Goal: Transaction & Acquisition: Purchase product/service

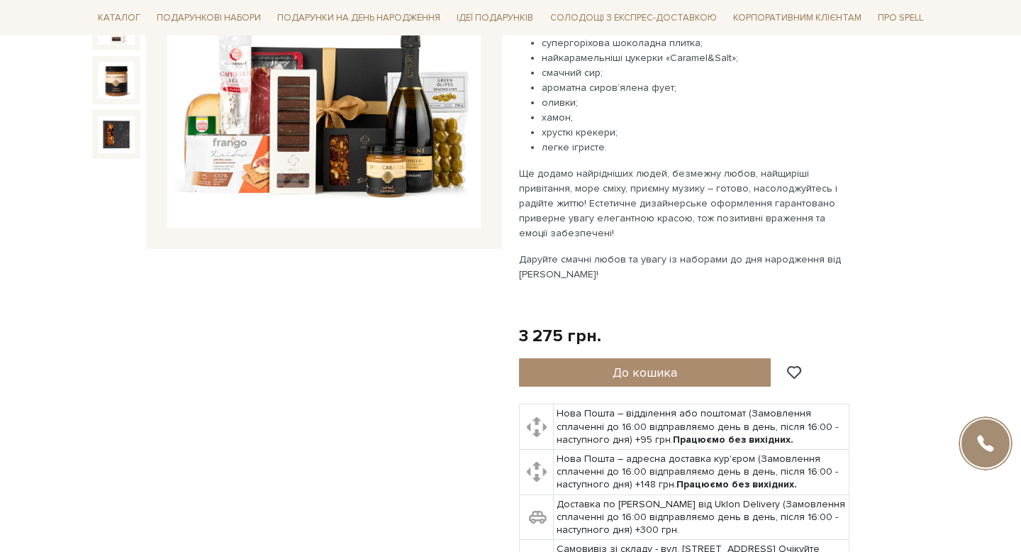
scroll to position [299, 0]
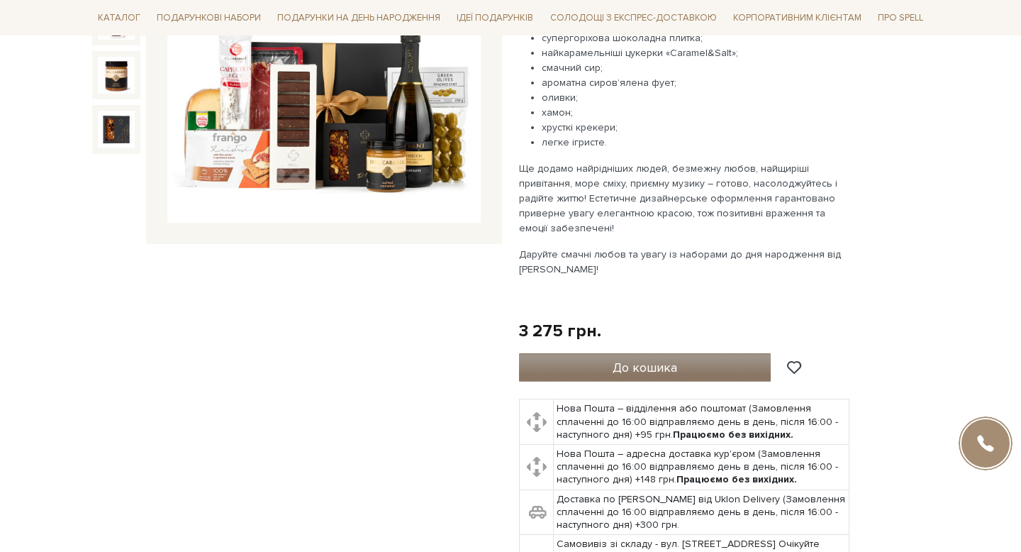
click at [679, 376] on button "До кошика" at bounding box center [645, 367] width 252 height 28
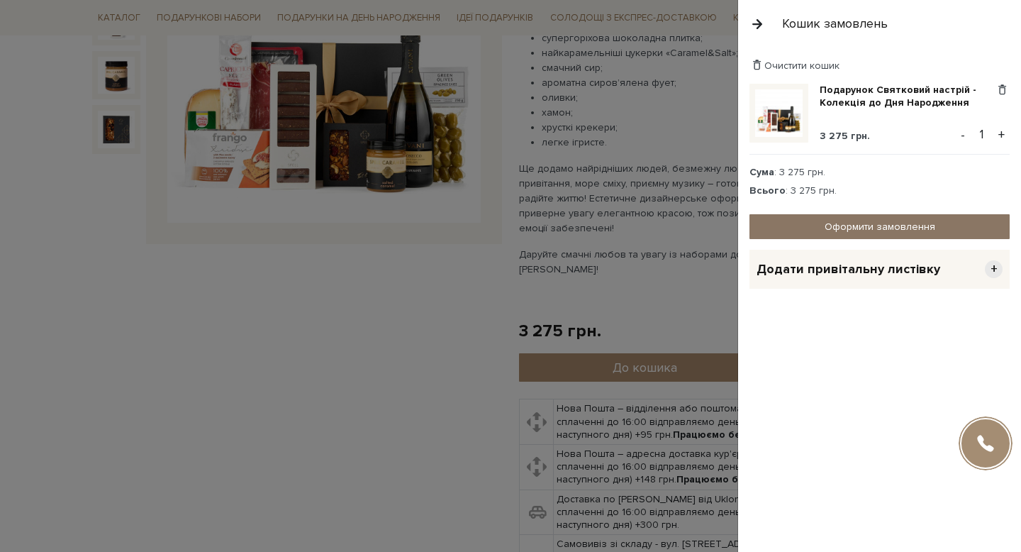
click at [855, 226] on link "Оформити замовлення" at bounding box center [880, 226] width 260 height 25
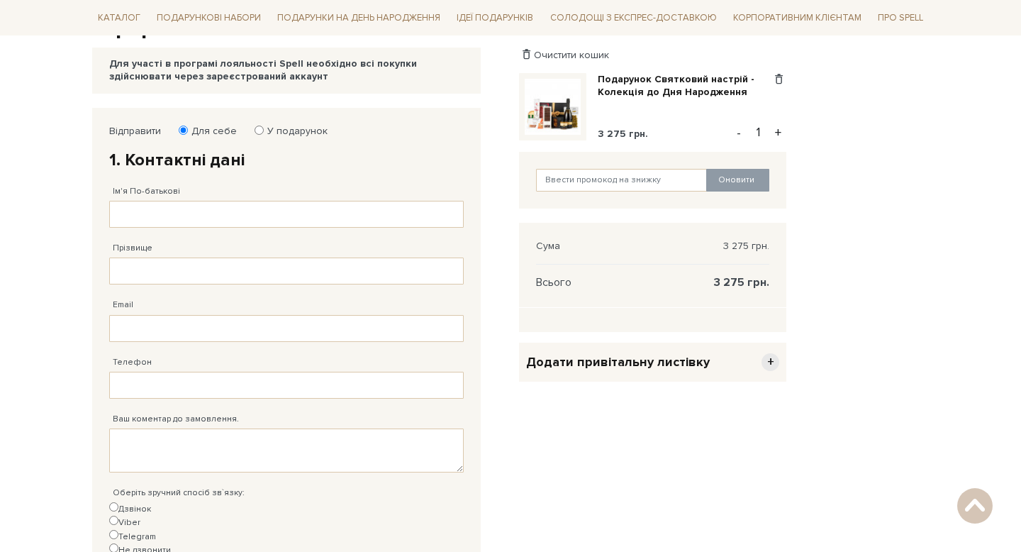
scroll to position [165, 0]
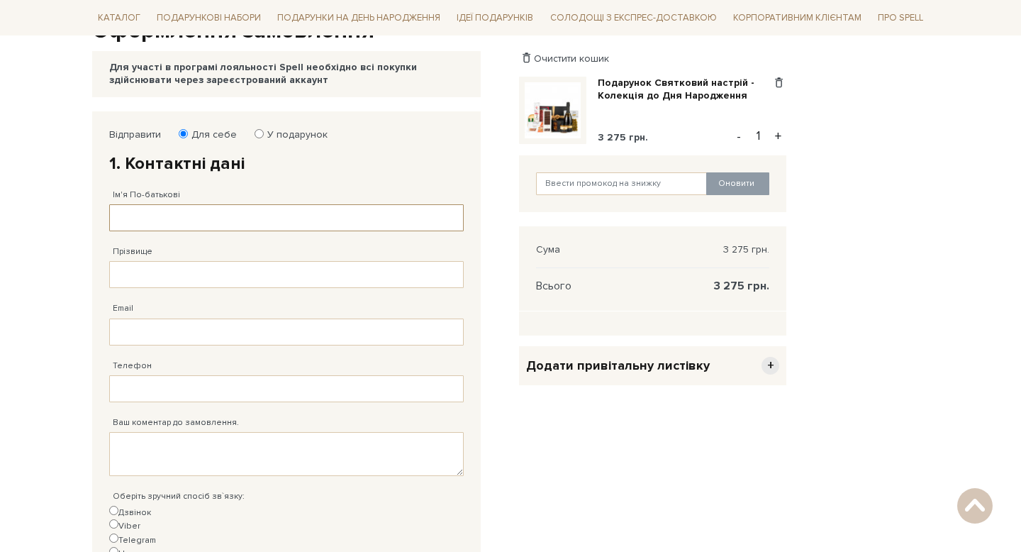
click at [207, 225] on input "Ім'я По-батькові" at bounding box center [286, 217] width 355 height 27
type input "Т"
type input "[PERSON_NAME]"
click at [138, 270] on input "Прізвище" at bounding box center [286, 274] width 355 height 27
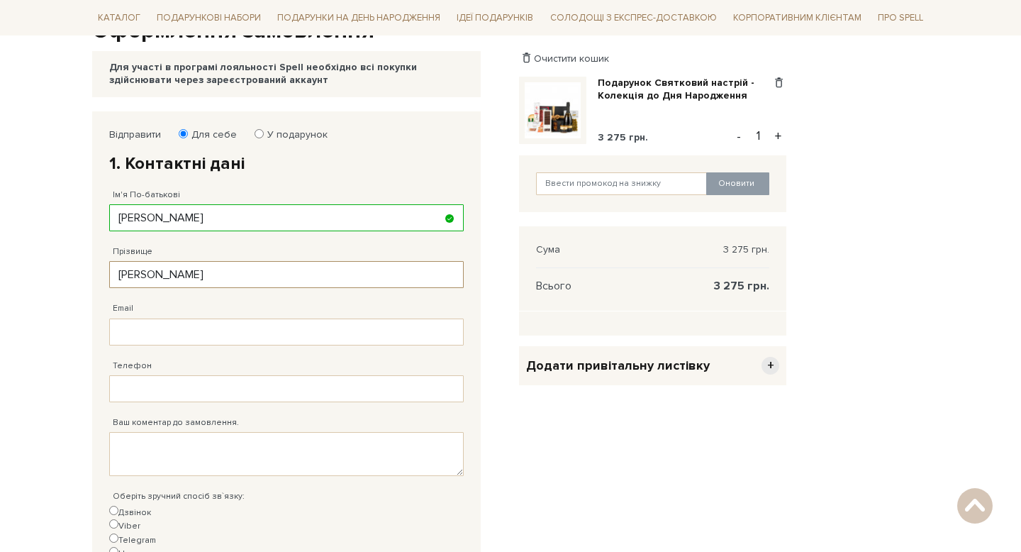
type input "Тітова"
click at [125, 336] on input "Email" at bounding box center [286, 331] width 355 height 27
type input "anastasiiatitova@icloud.com"
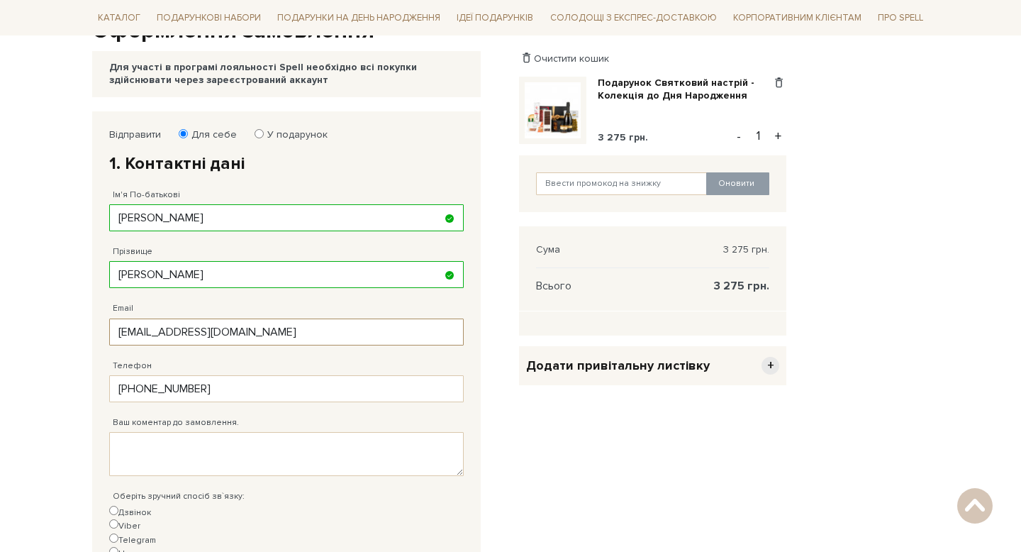
type input "38 (096) 164 61 45"
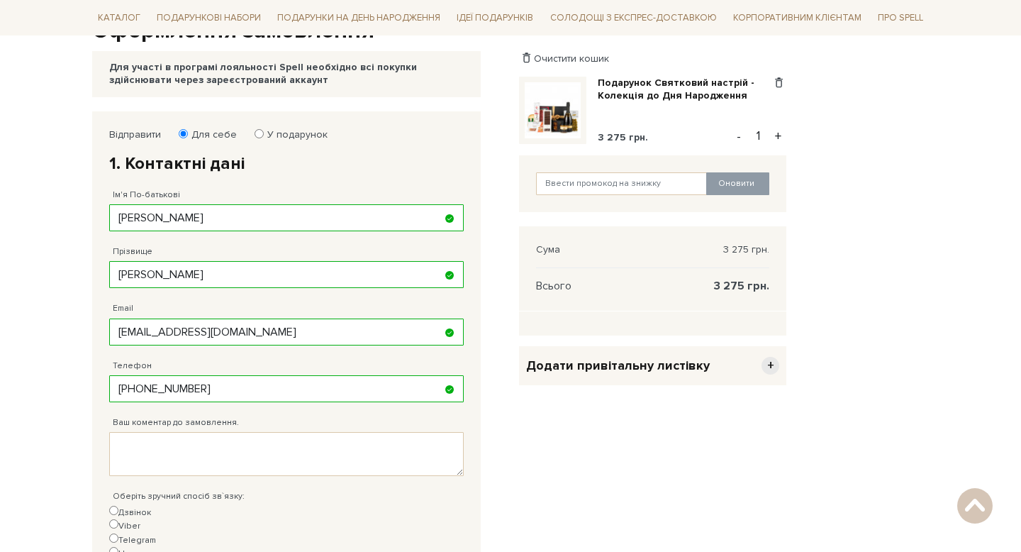
scroll to position [270, 0]
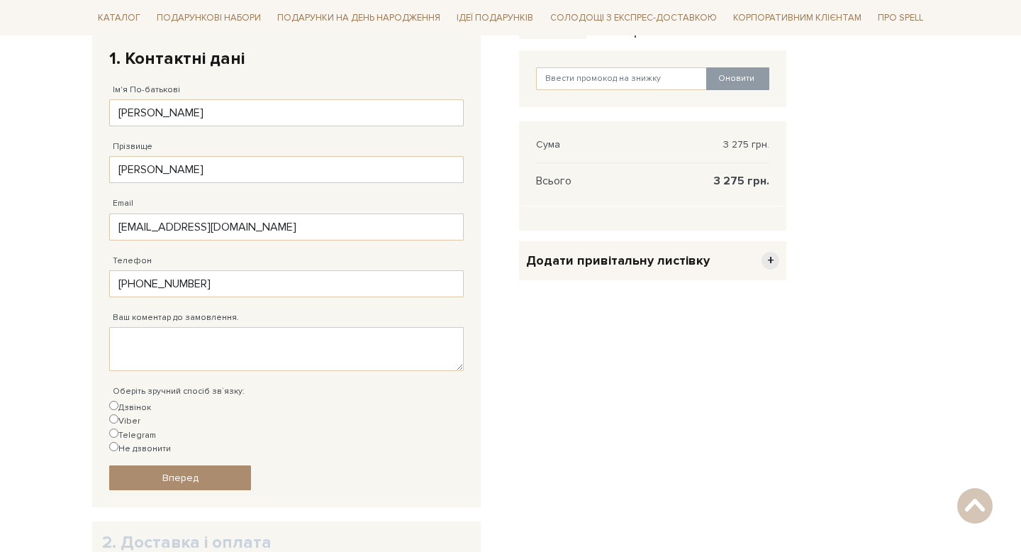
type input "38 (096) 164 61 45"
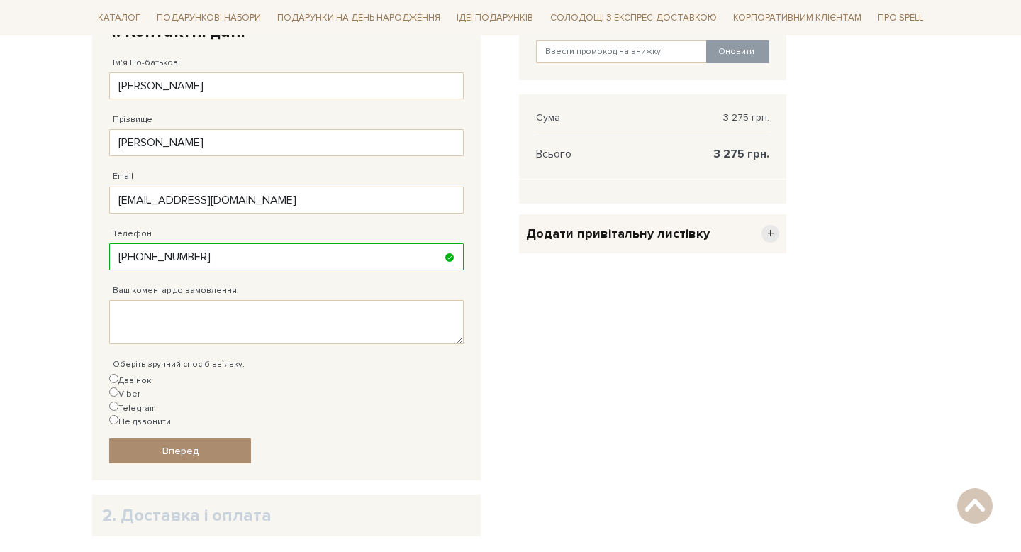
scroll to position [301, 0]
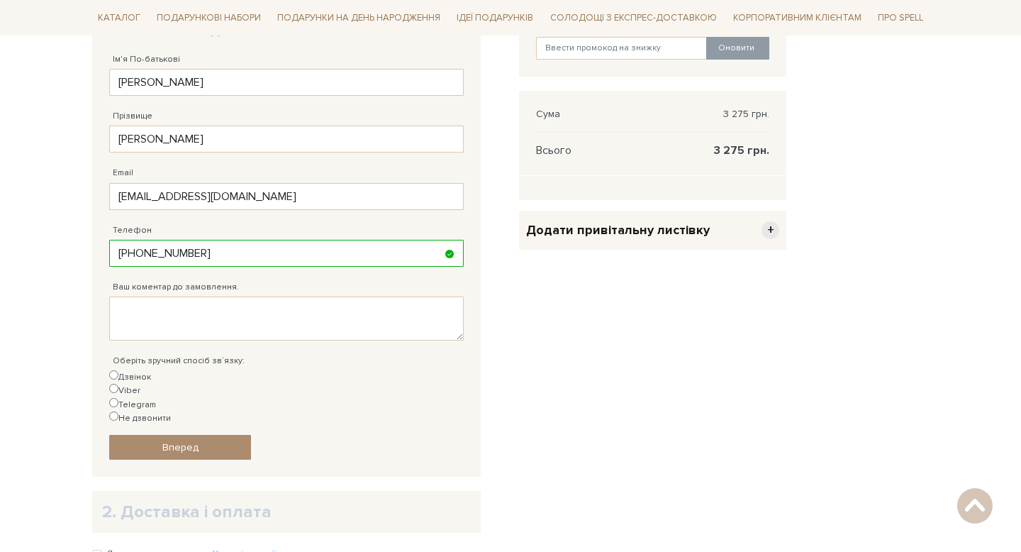
click at [118, 398] on input "Telegram" at bounding box center [113, 402] width 9 height 9
radio input "true"
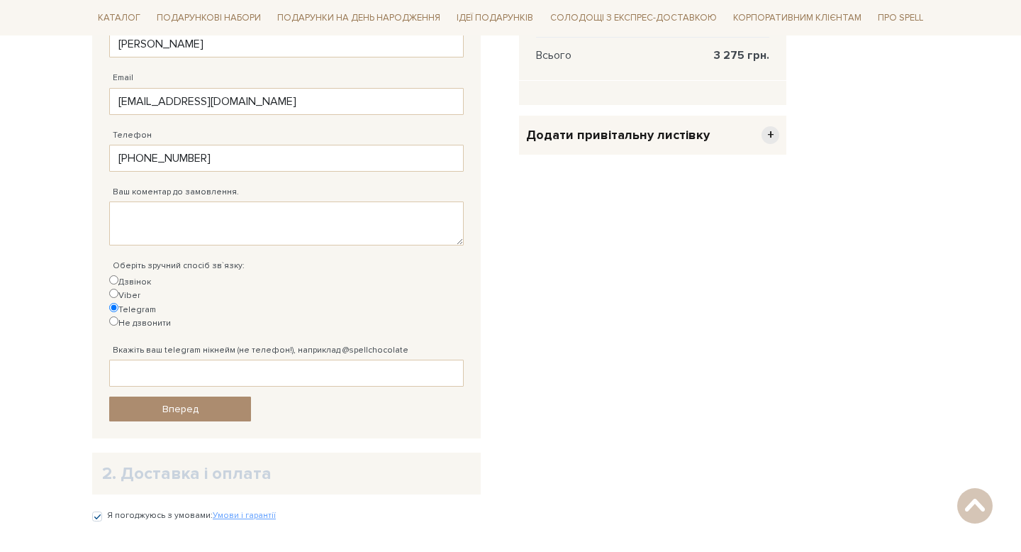
scroll to position [397, 0]
click at [161, 358] on input "Вкажіть ваш telegram нікнейм (не телефон!), наприклад @spellchocolate" at bounding box center [286, 371] width 355 height 27
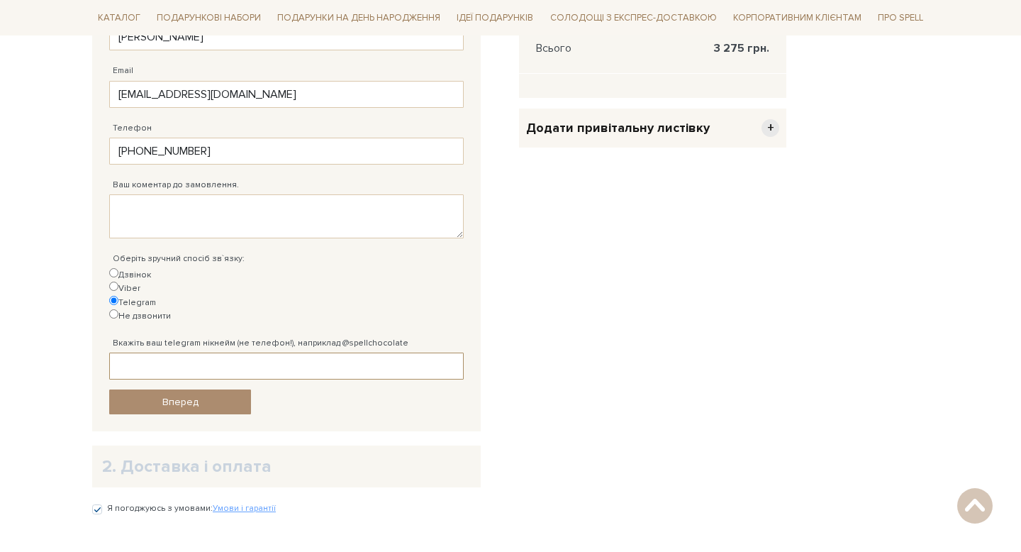
scroll to position [401, 0]
paste input "anatiua"
click at [119, 354] on input "anatiua" at bounding box center [286, 367] width 355 height 27
click at [186, 354] on input "@anatiua" at bounding box center [286, 367] width 355 height 27
type input "@anatiua"
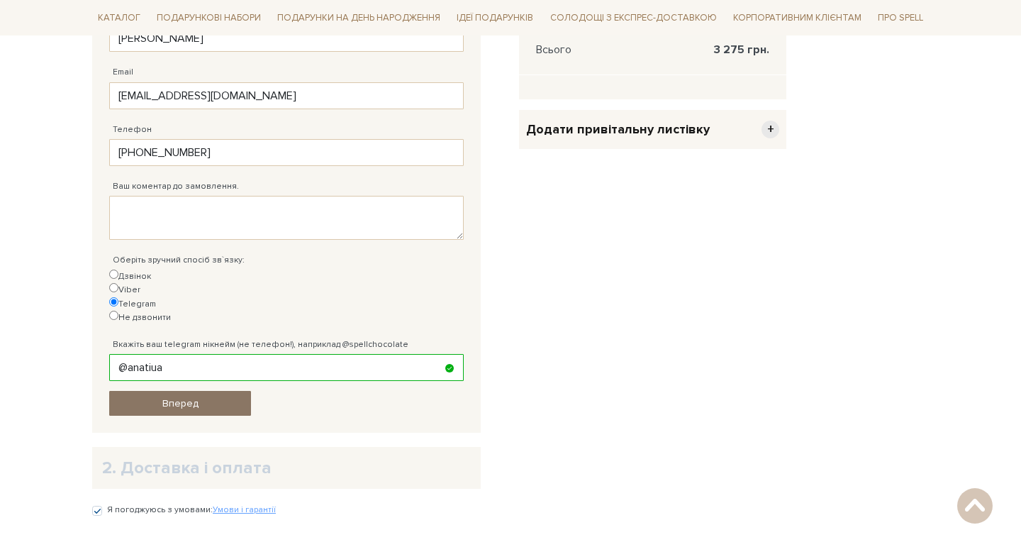
click at [197, 391] on link "Вперед" at bounding box center [180, 403] width 142 height 25
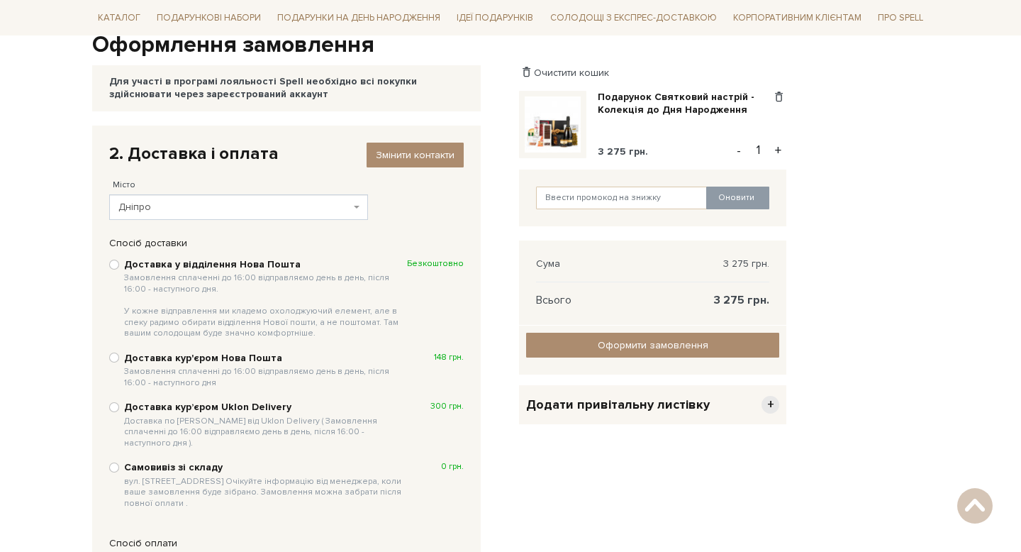
scroll to position [146, 0]
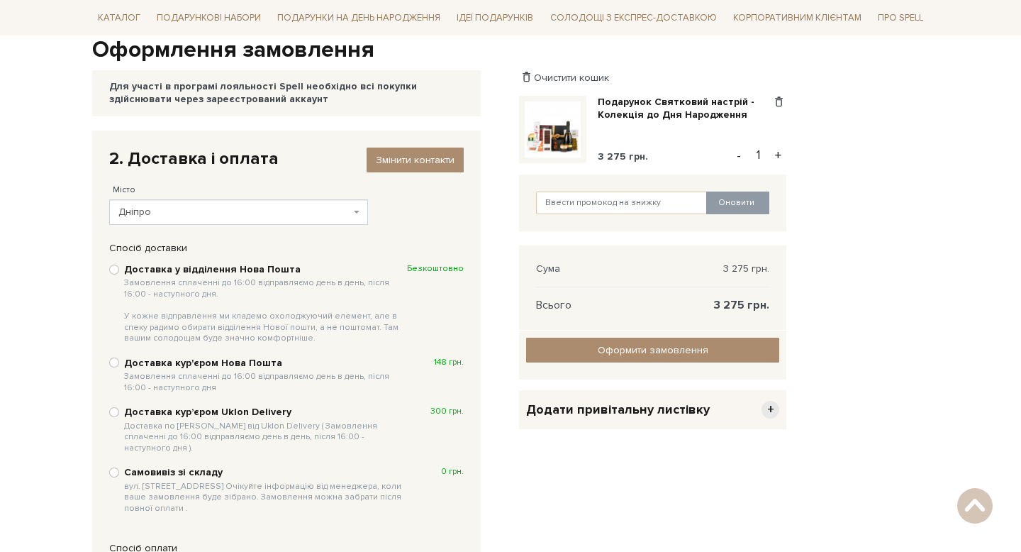
click at [200, 269] on b "Доставка у відділення Нова Пошта Замовлення сплаченні до 16:00 відправляємо ден…" at bounding box center [265, 303] width 283 height 81
click at [119, 269] on input "Доставка у відділення Нова Пошта Замовлення сплаченні до 16:00 відправляємо ден…" at bounding box center [114, 270] width 10 height 10
radio input "true"
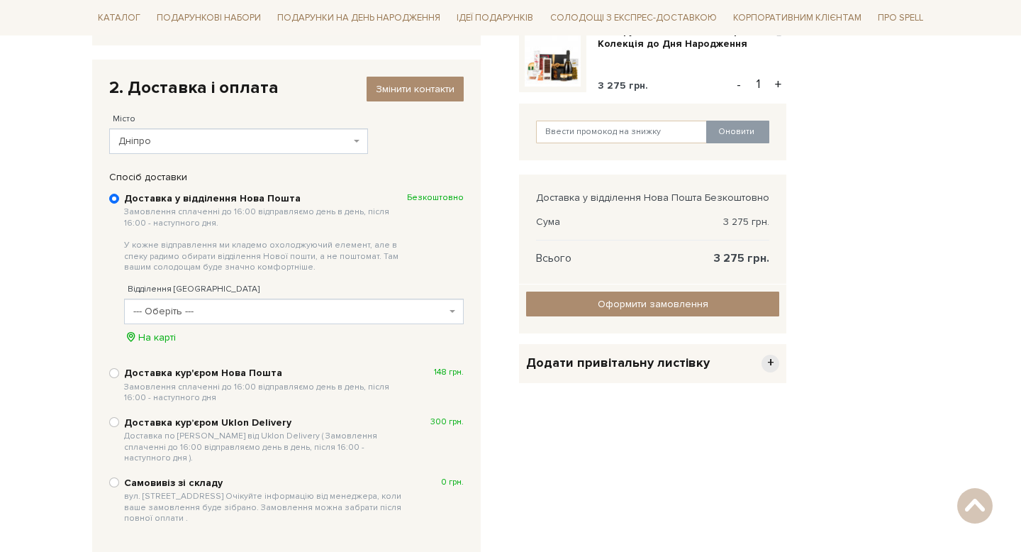
scroll to position [226, 0]
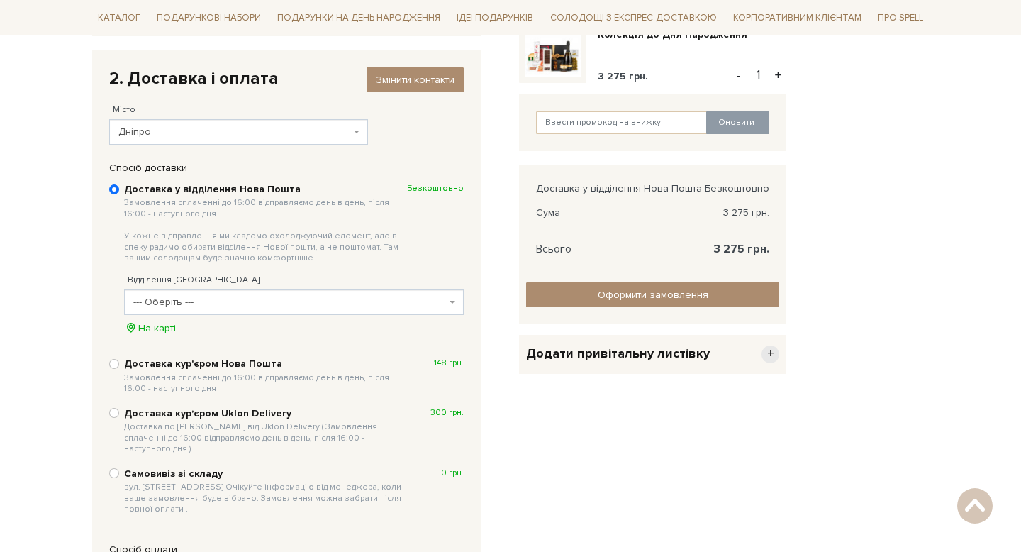
click at [186, 301] on span "--- Оберіть ---" at bounding box center [289, 302] width 313 height 14
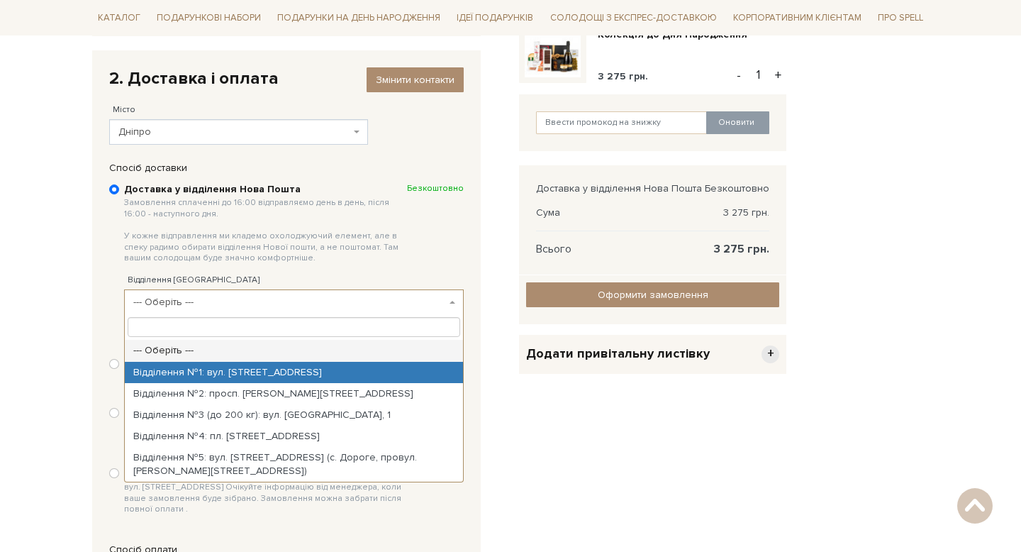
type input "2"
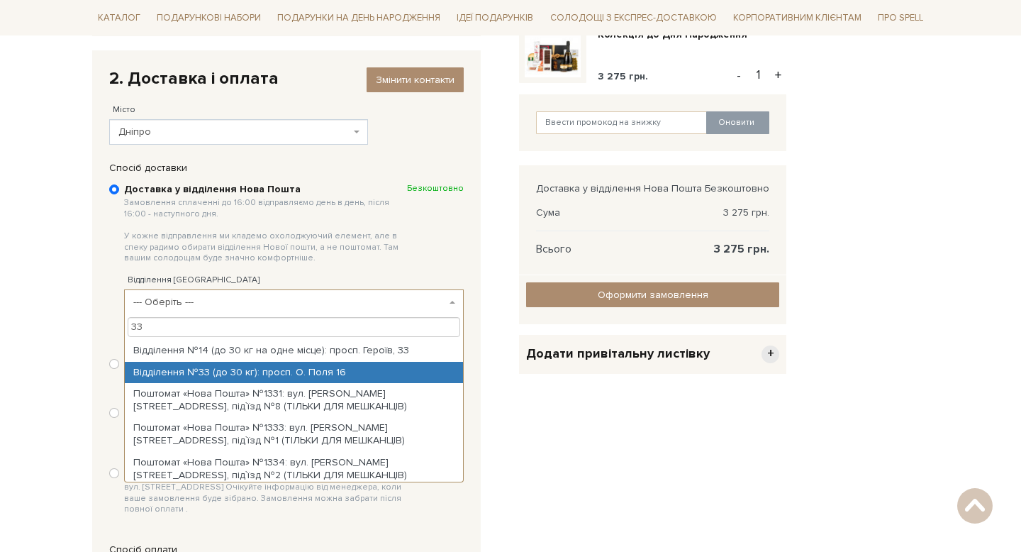
type input "33"
select select "Відділення №33 (до 30 кг): просп. О. Поля 16"
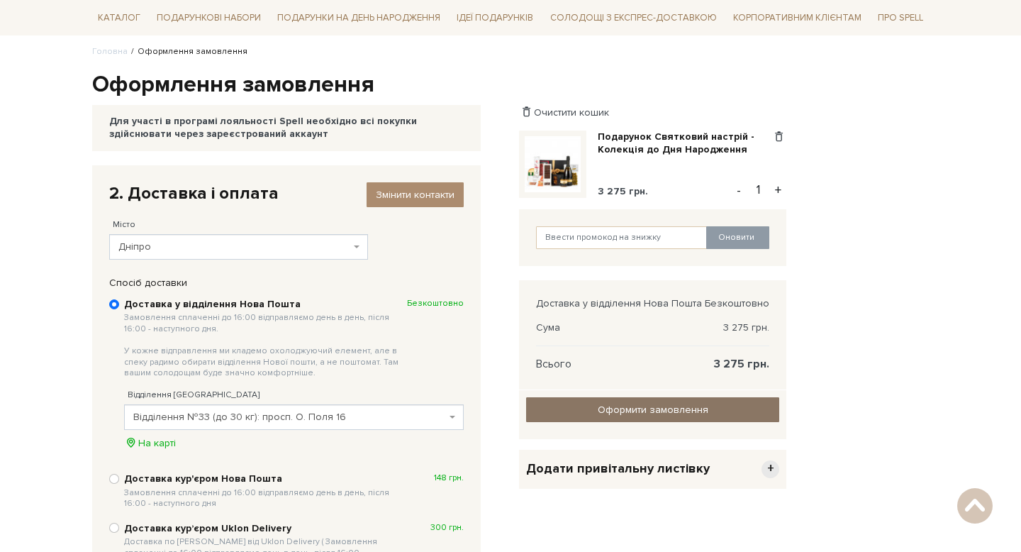
scroll to position [105, 0]
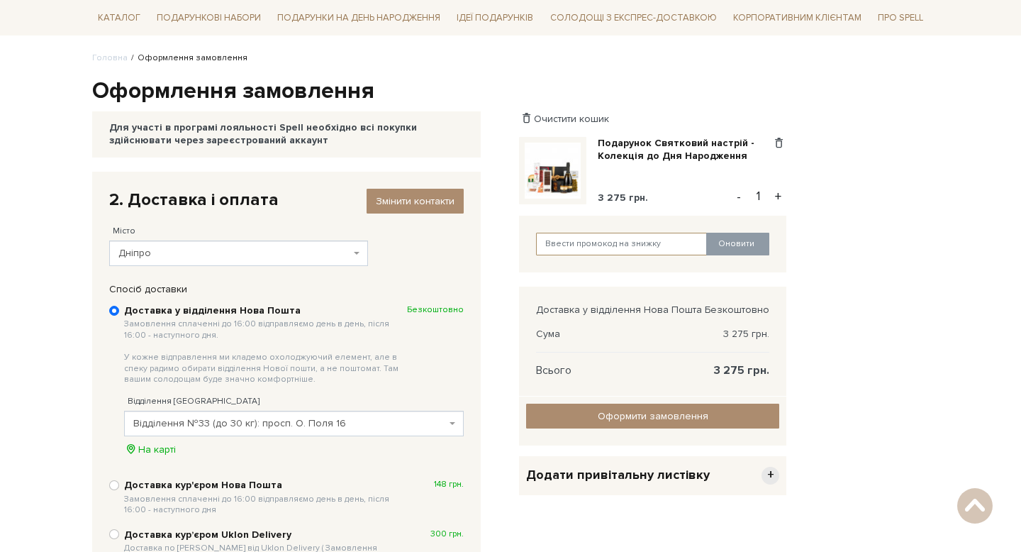
click at [603, 241] on input "text" at bounding box center [622, 244] width 172 height 23
type input "sweetgift"
click at [748, 247] on button "Оновити" at bounding box center [737, 244] width 63 height 23
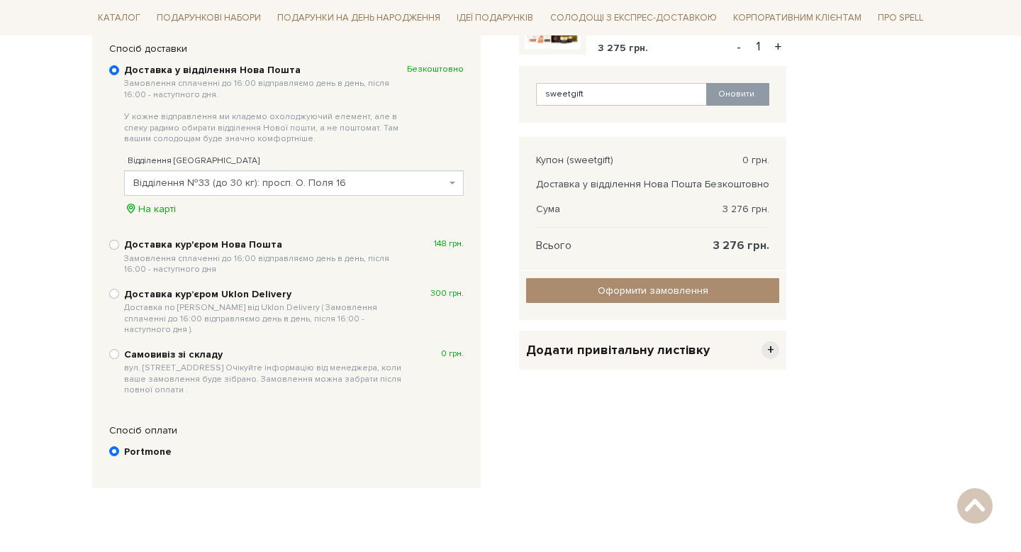
scroll to position [355, 0]
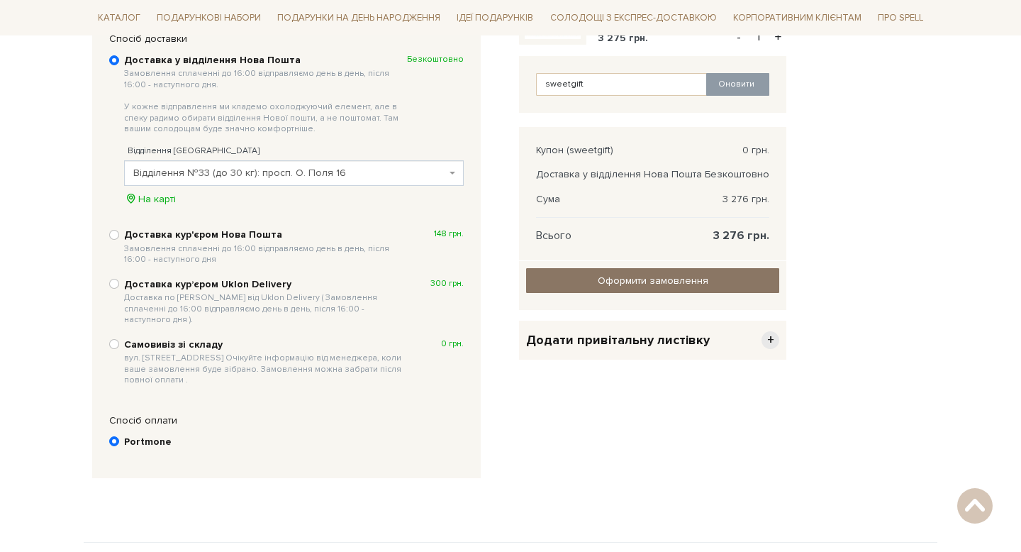
click at [666, 276] on input "Оформити замовлення" at bounding box center [652, 280] width 253 height 25
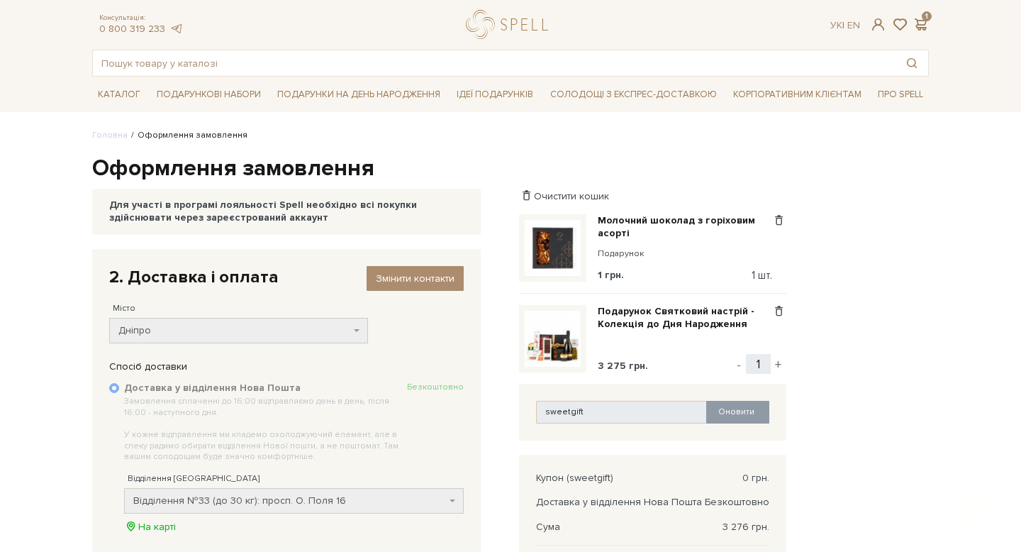
scroll to position [26, 0]
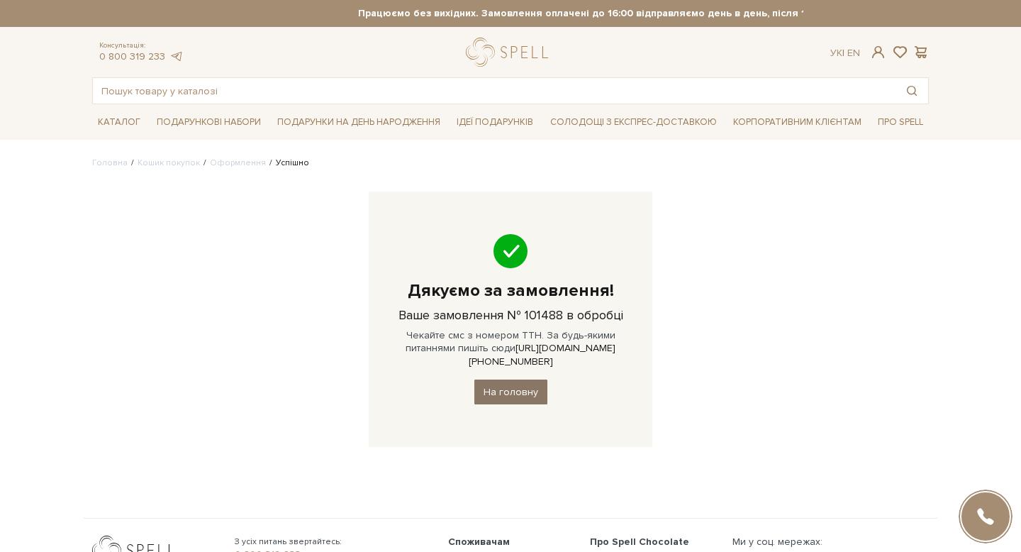
click at [511, 381] on link "На головну" at bounding box center [510, 391] width 73 height 25
